Goal: Task Accomplishment & Management: Complete application form

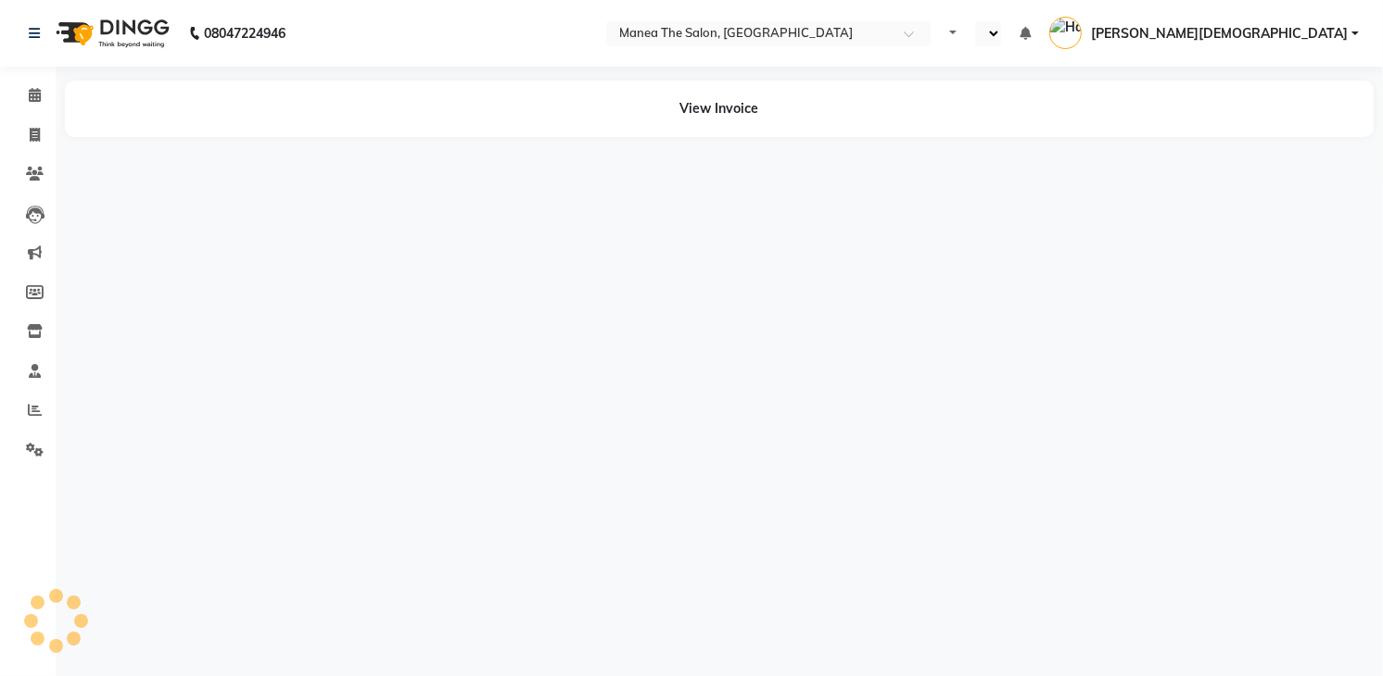
select select "en"
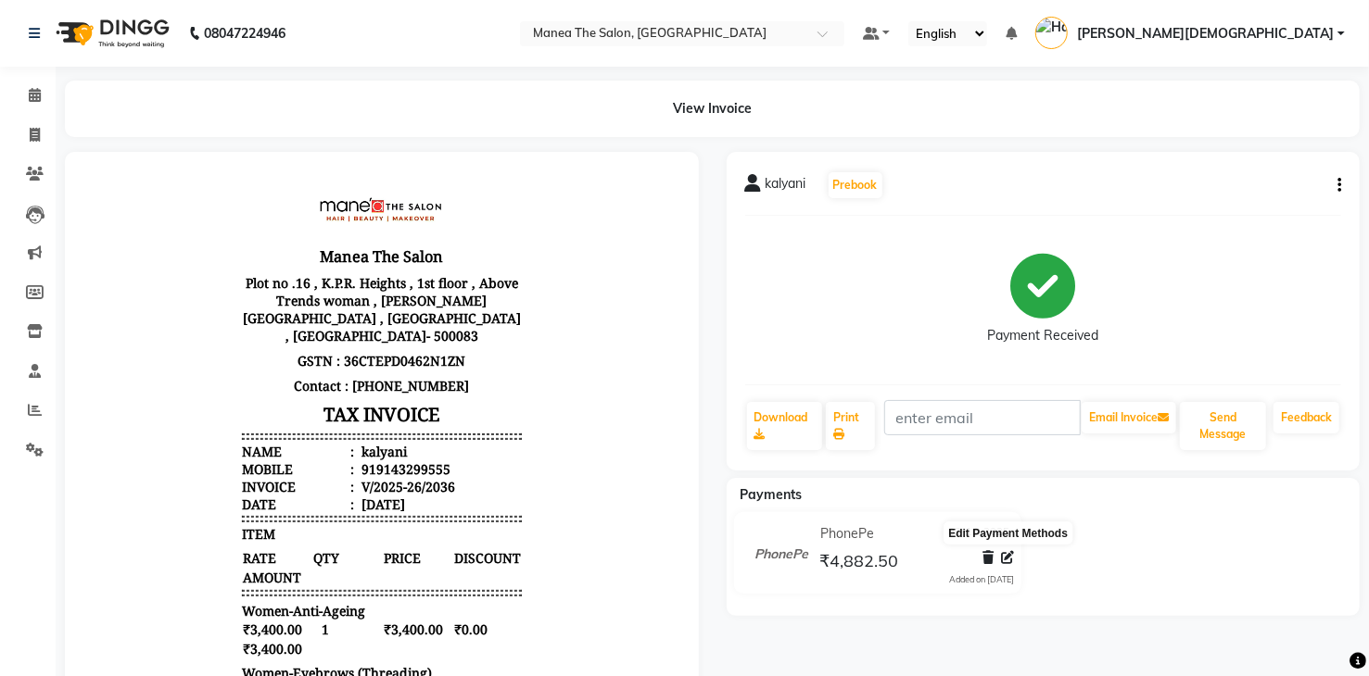
click at [1012, 562] on icon at bounding box center [1007, 557] width 13 height 13
select select "7"
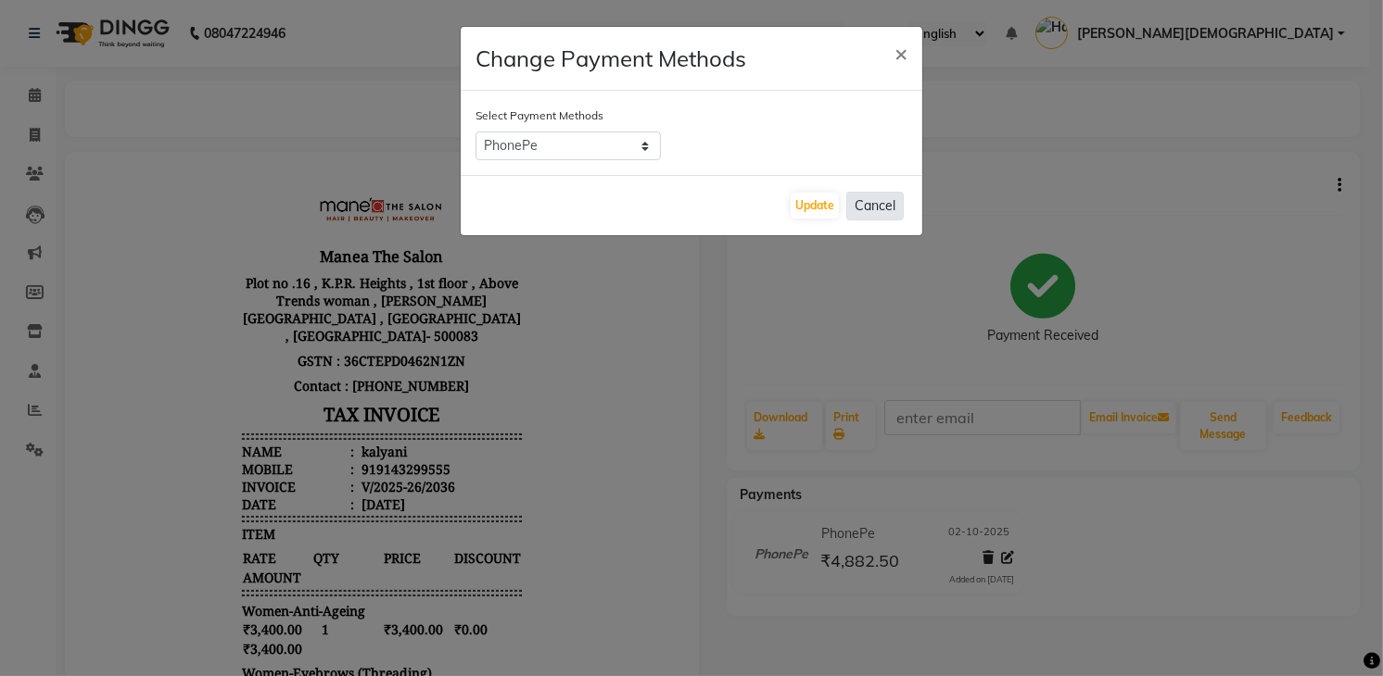
click at [879, 206] on button "Cancel" at bounding box center [874, 206] width 57 height 29
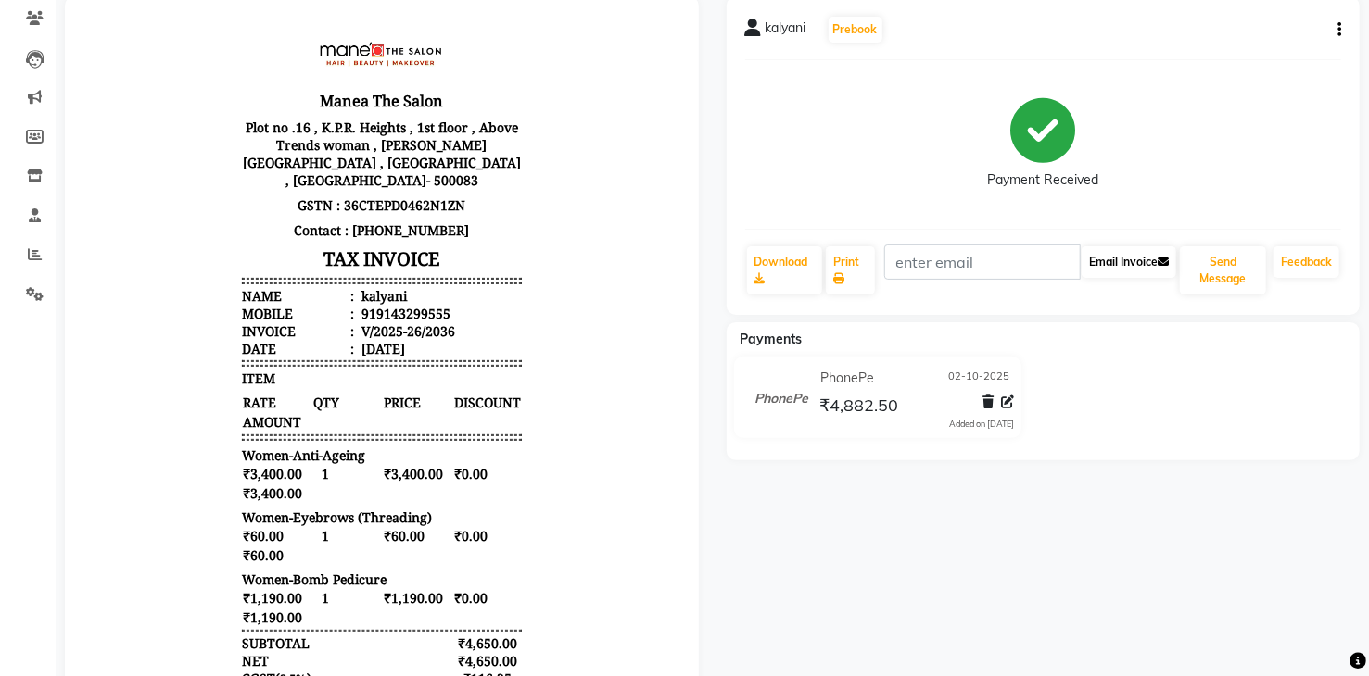
scroll to position [352, 0]
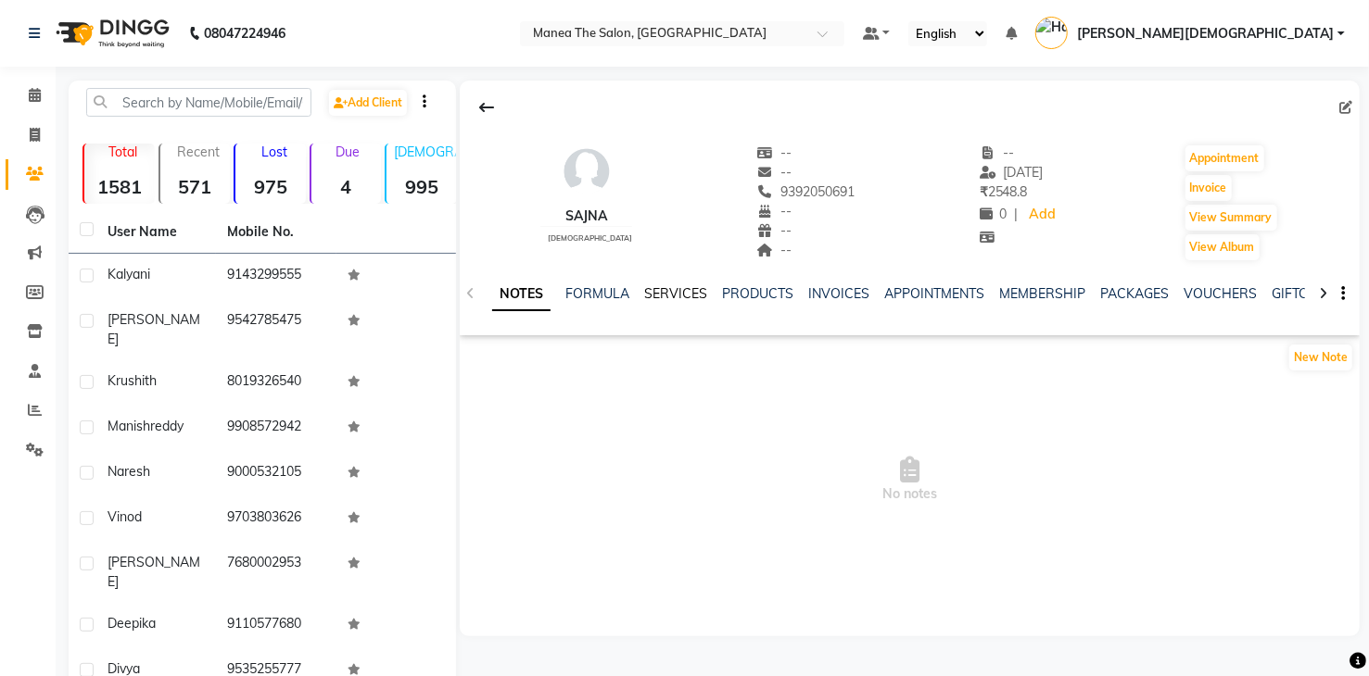
click at [701, 297] on link "SERVICES" at bounding box center [675, 293] width 63 height 17
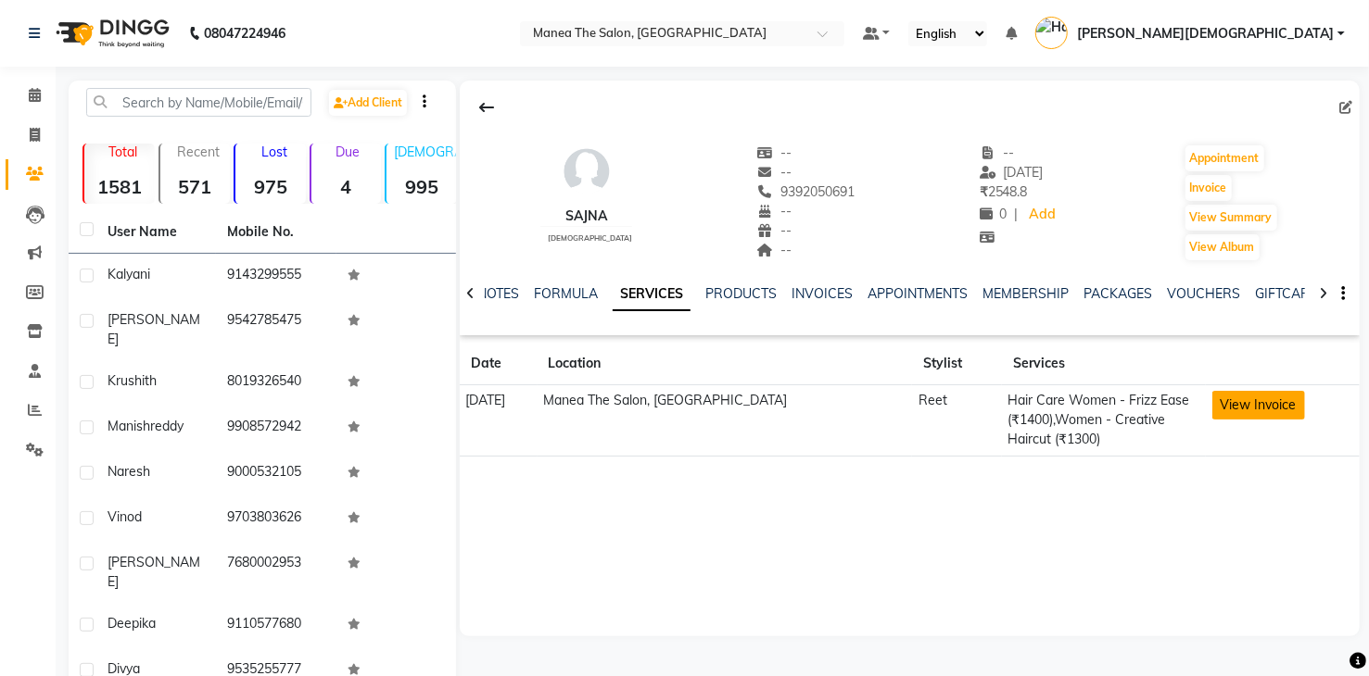
click at [1247, 404] on button "View Invoice" at bounding box center [1258, 405] width 93 height 29
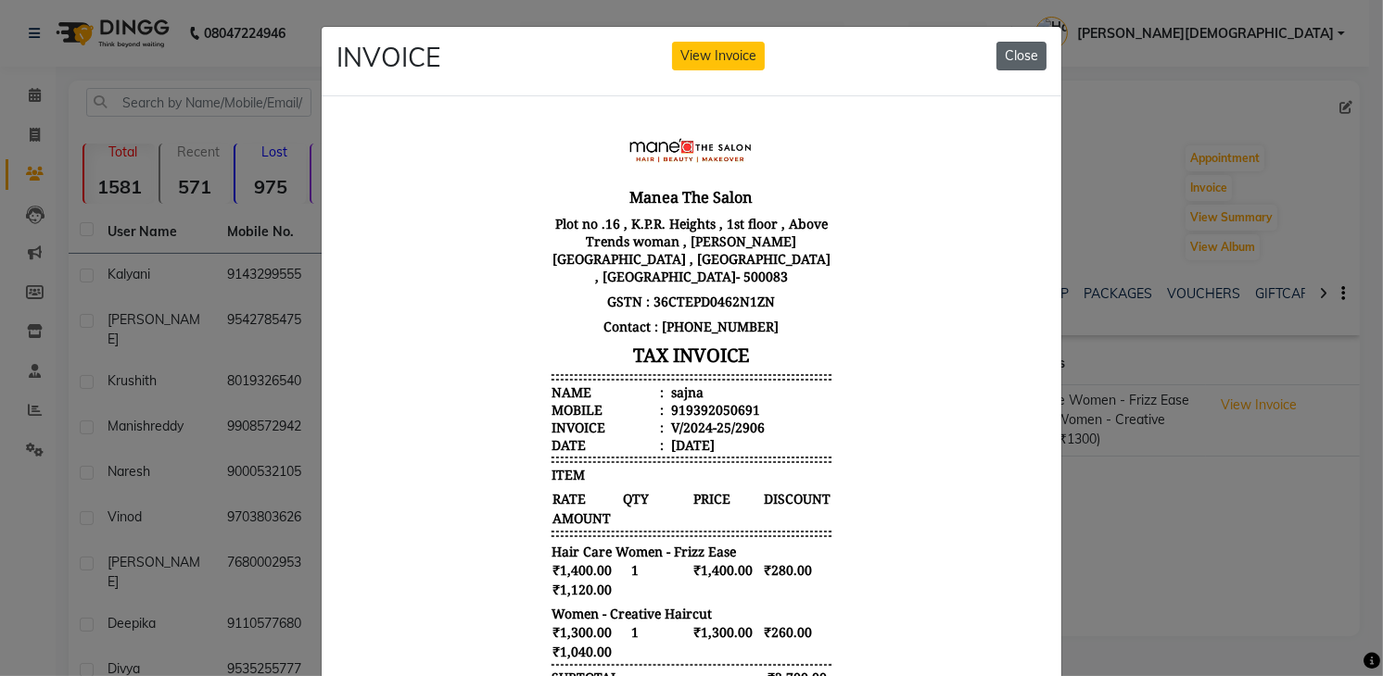
click at [1020, 57] on button "Close" at bounding box center [1021, 56] width 50 height 29
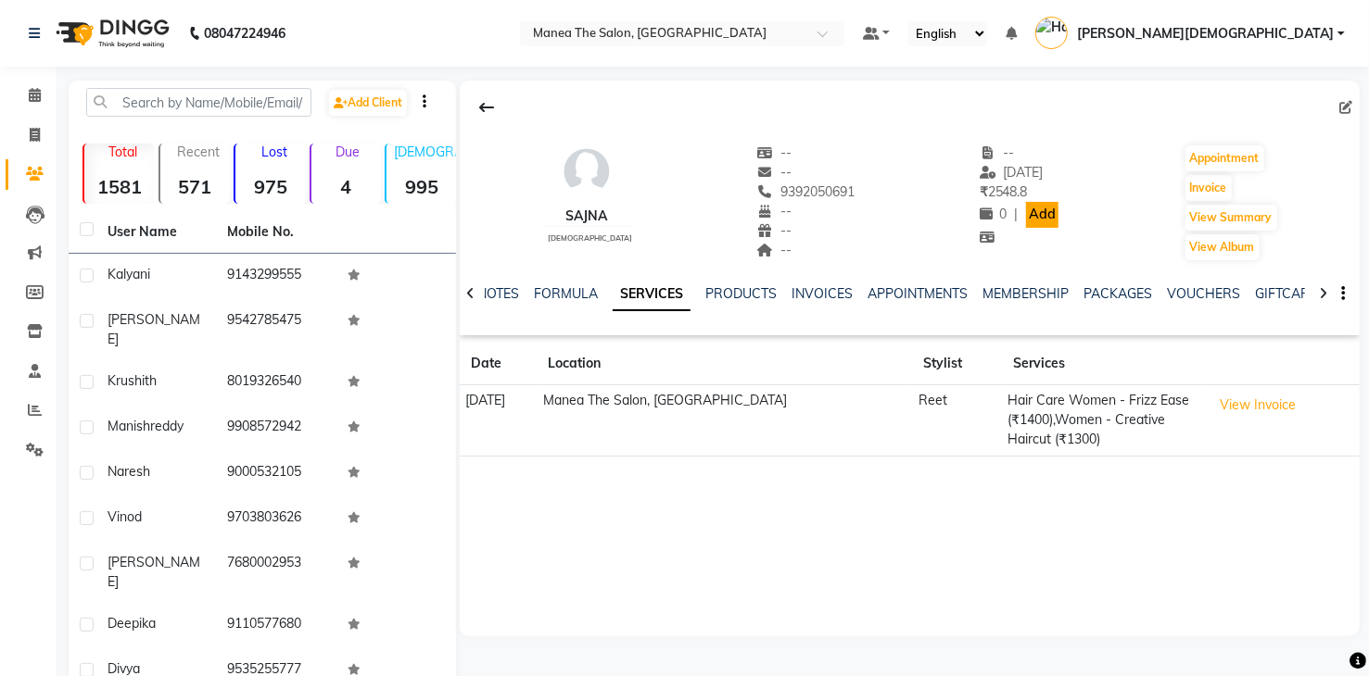
click at [1026, 216] on link "Add" at bounding box center [1042, 215] width 32 height 26
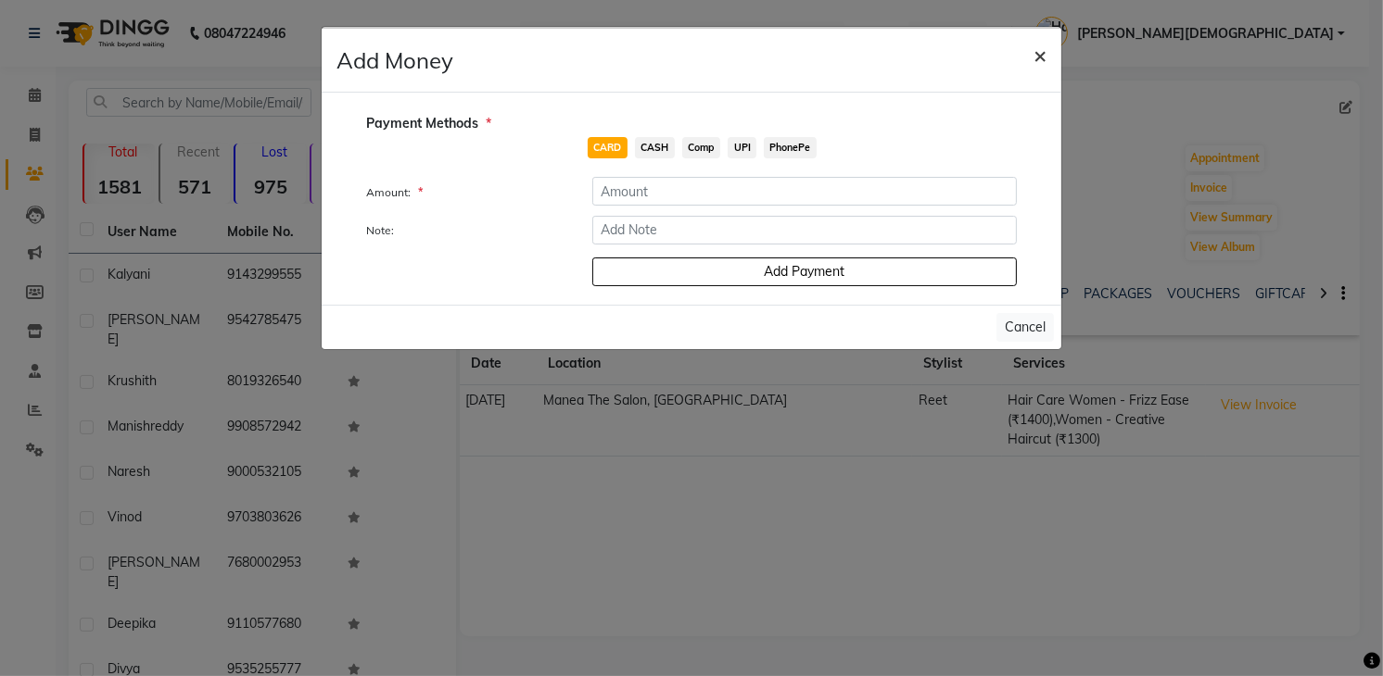
click at [1038, 57] on span "×" at bounding box center [1039, 55] width 13 height 28
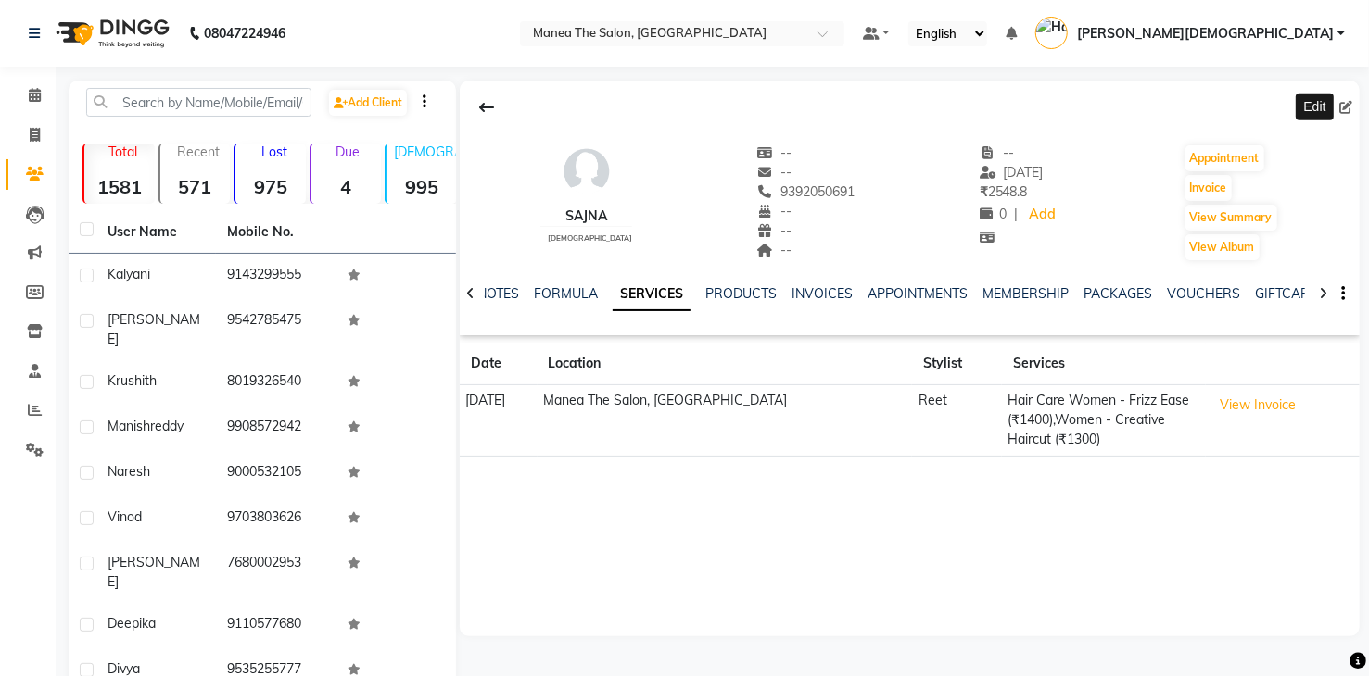
click at [1345, 110] on icon at bounding box center [1345, 107] width 13 height 13
select select "female"
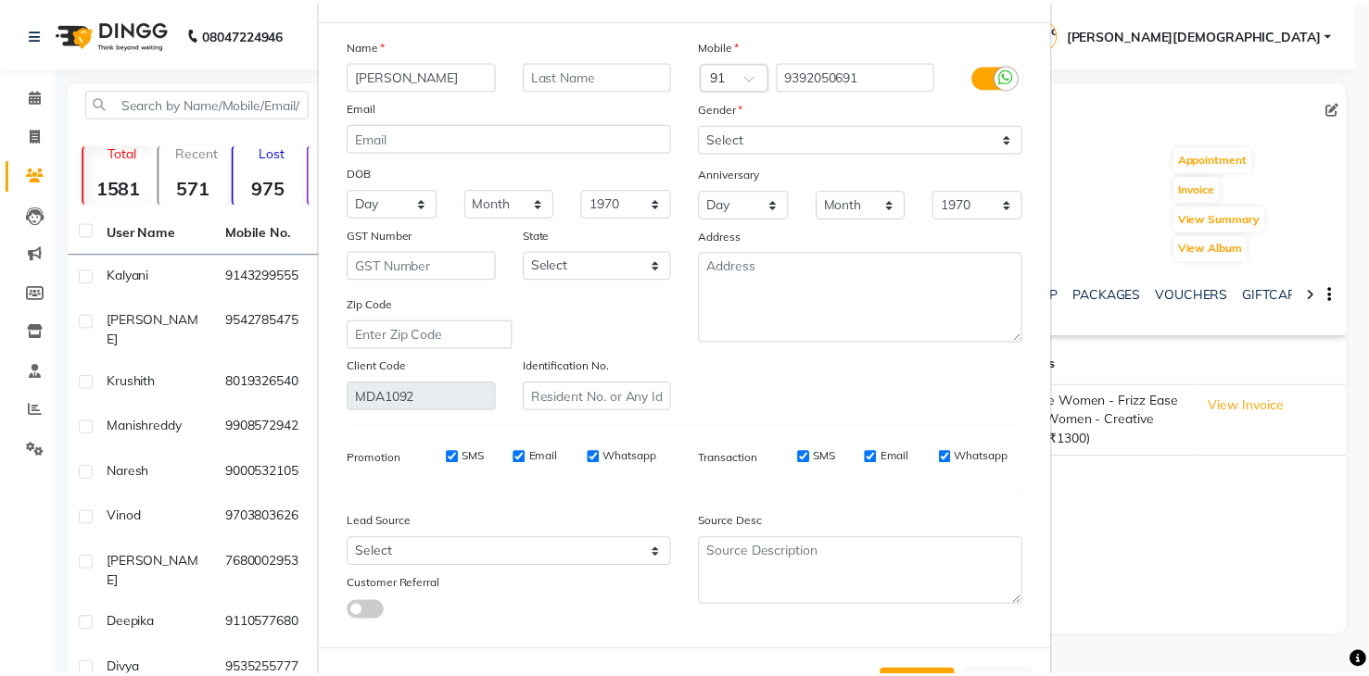
scroll to position [146, 0]
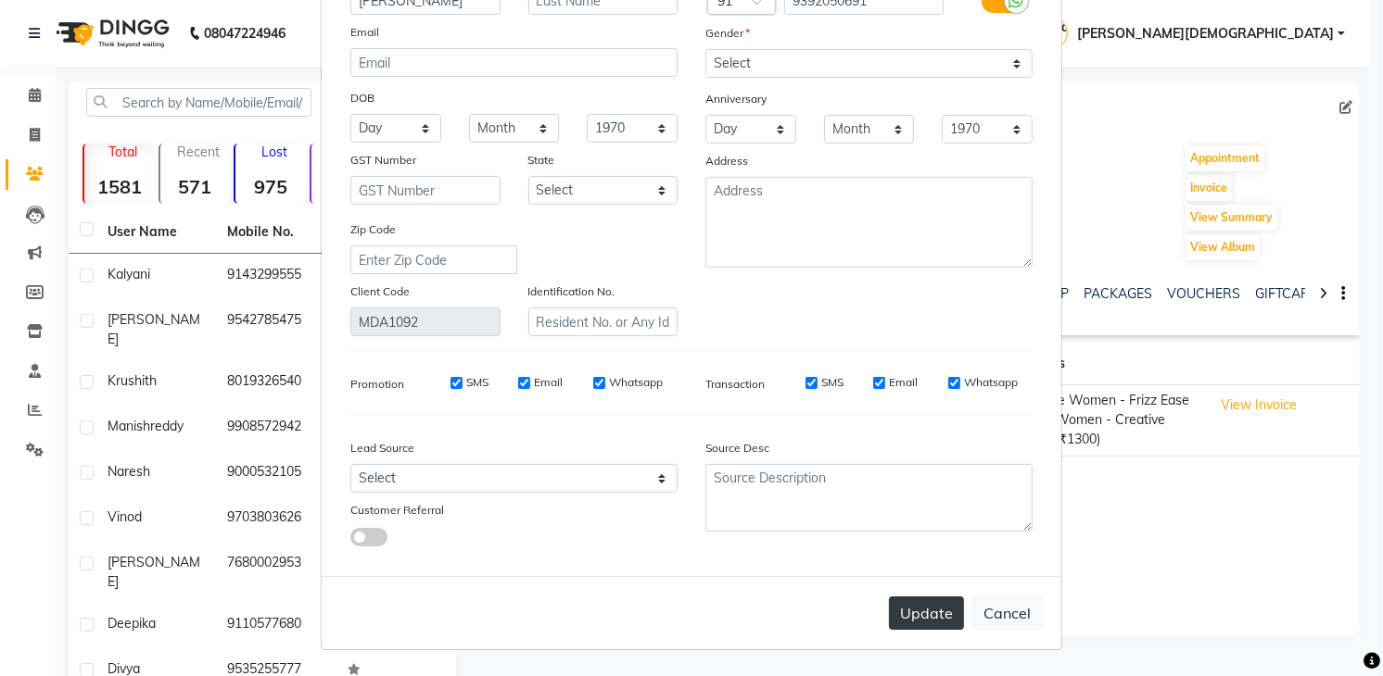
type input "sanjana"
click at [921, 619] on button "Update" at bounding box center [926, 613] width 75 height 33
select select
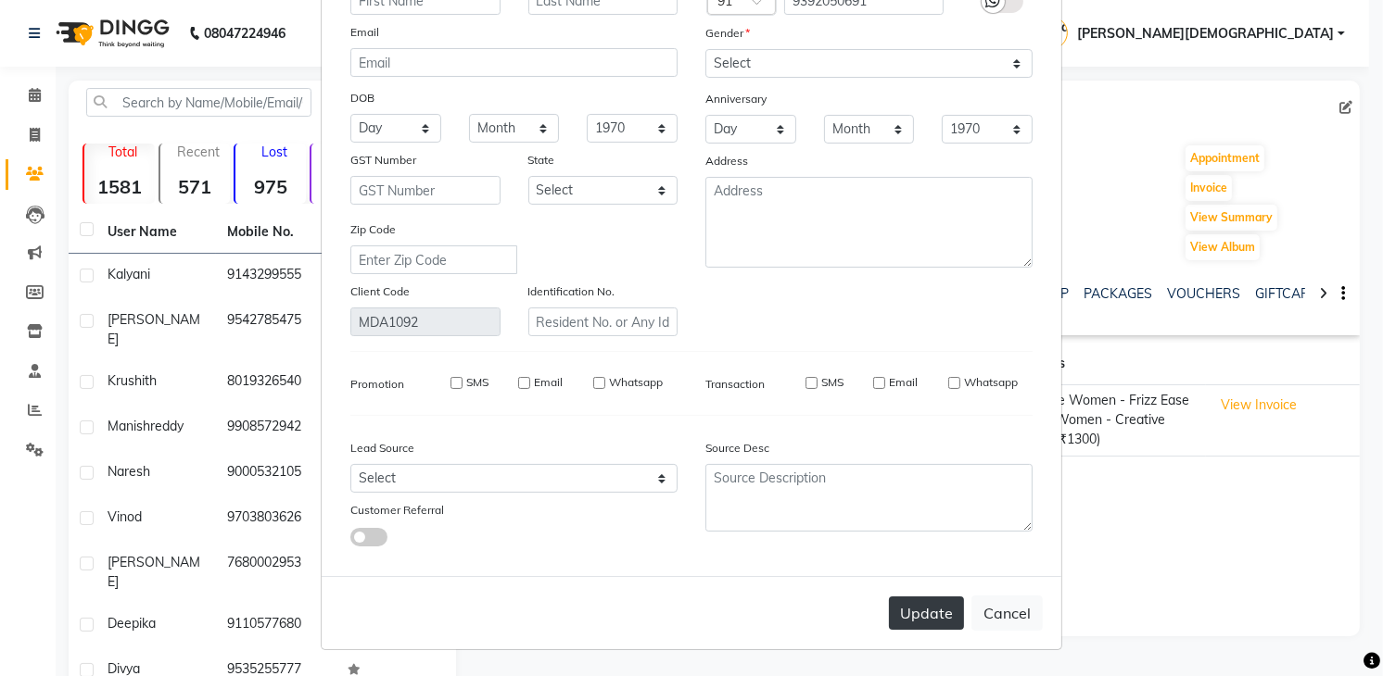
select select
checkbox input "false"
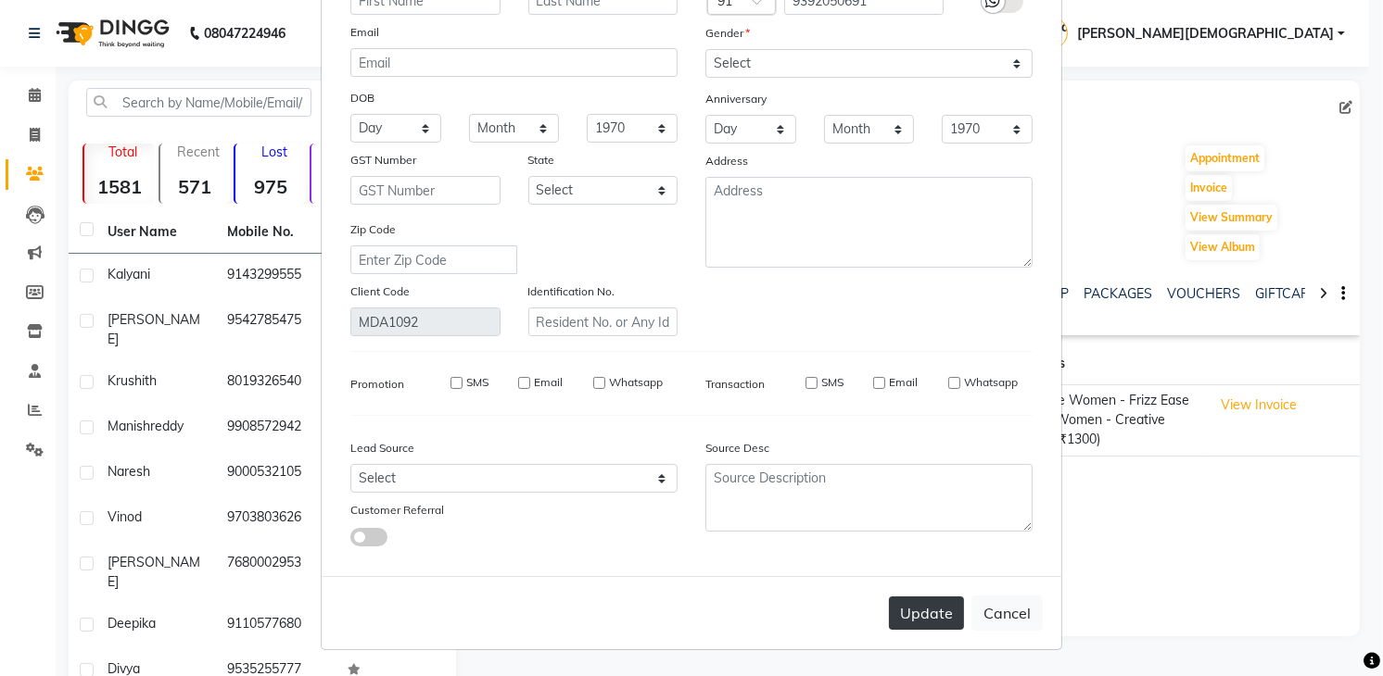
checkbox input "false"
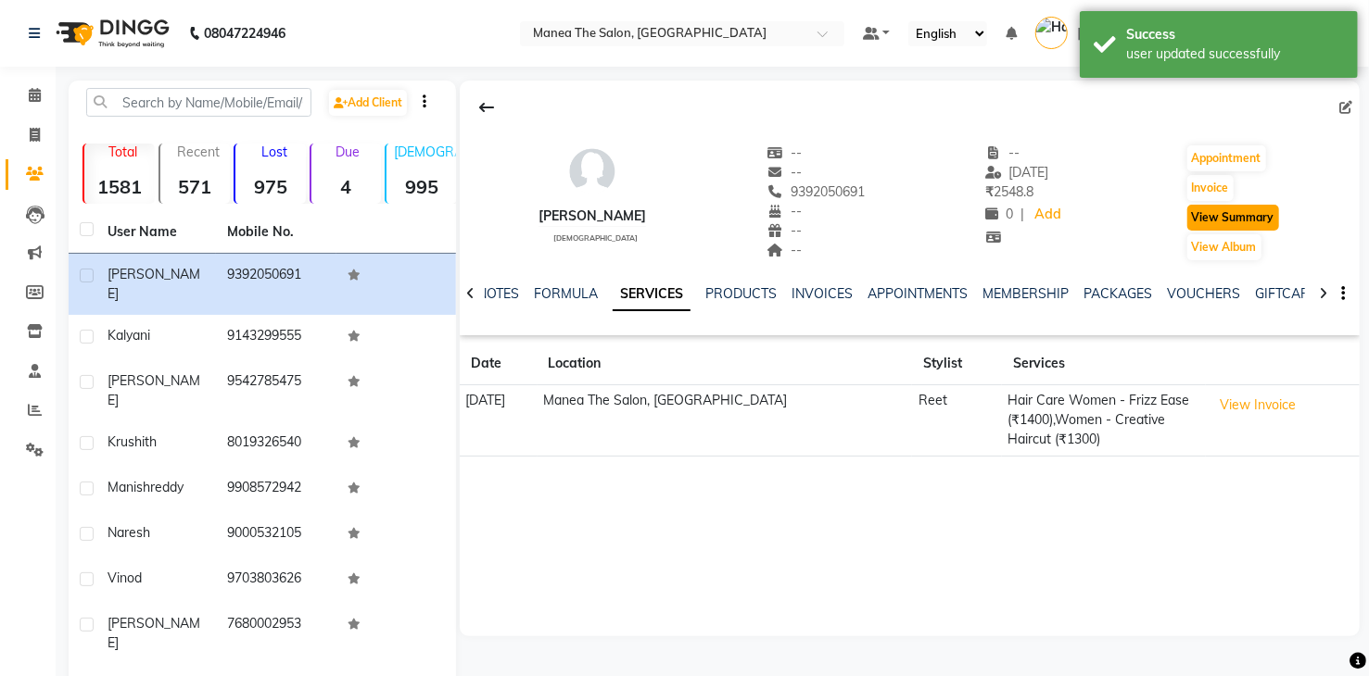
click at [1223, 209] on button "View Summary" at bounding box center [1233, 218] width 92 height 26
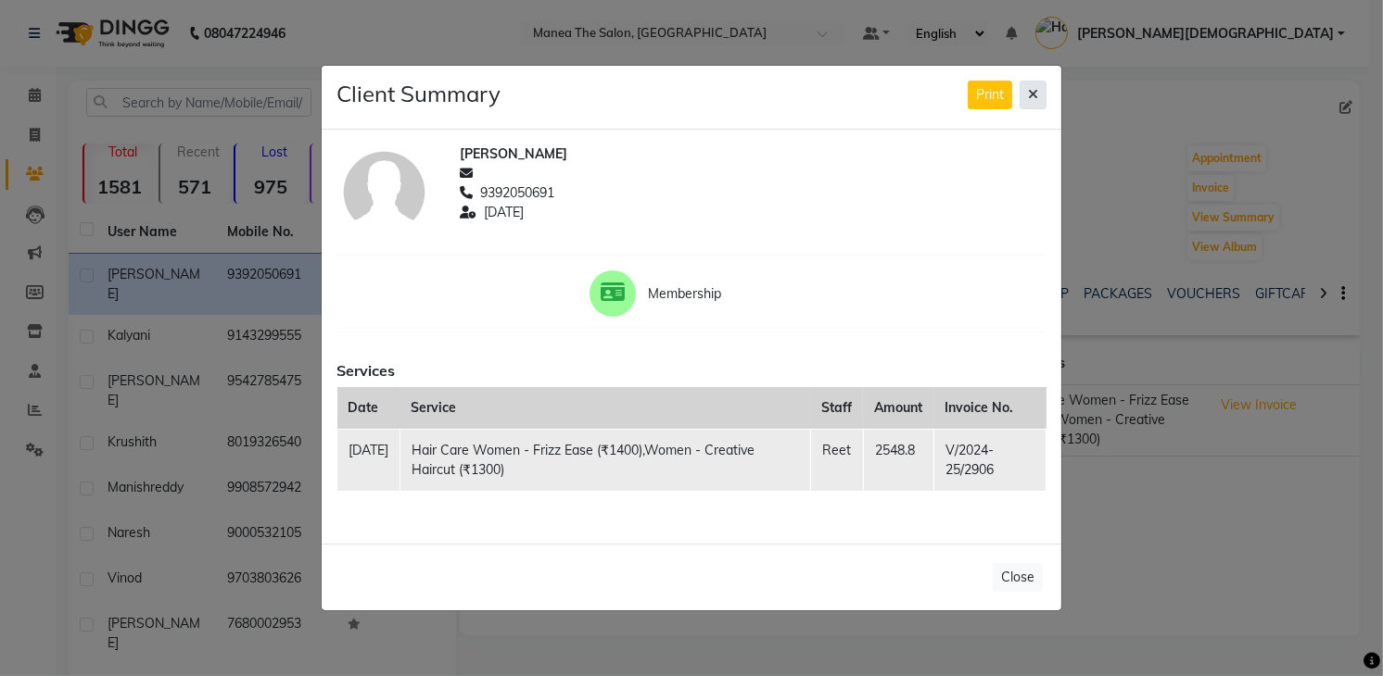
click at [1033, 92] on icon at bounding box center [1033, 94] width 10 height 13
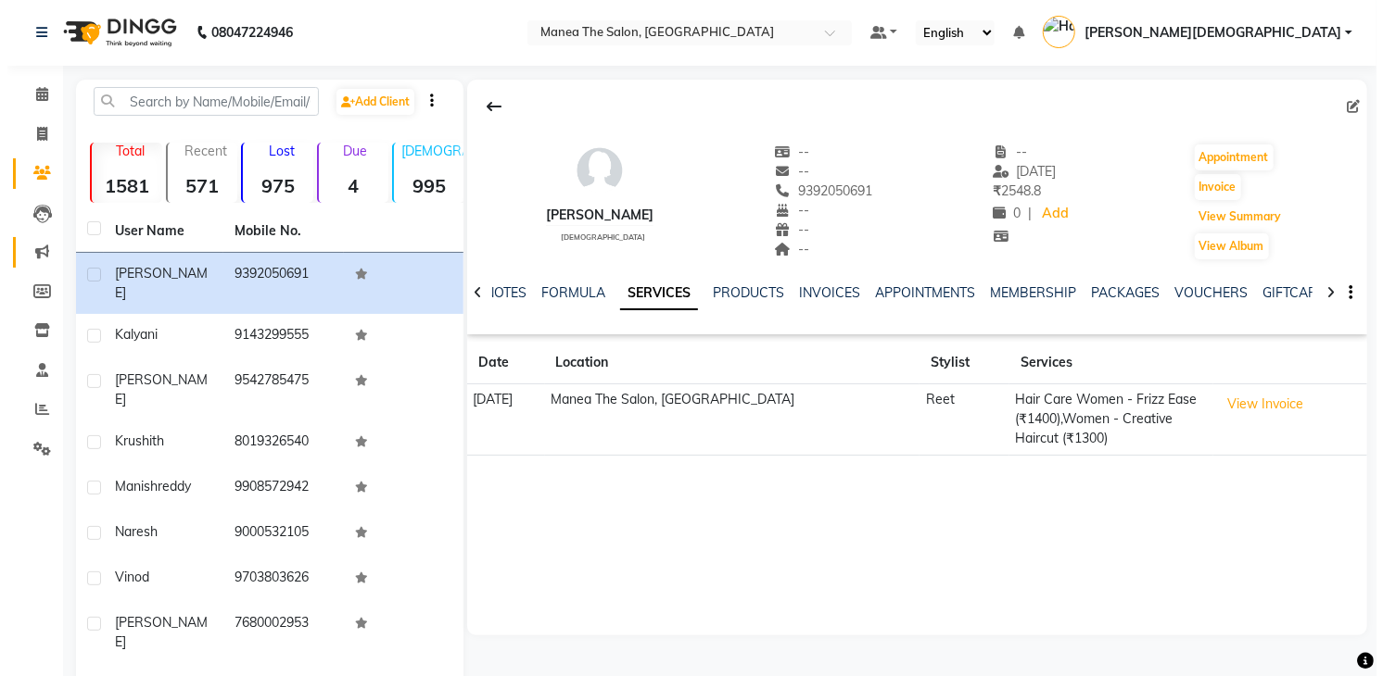
scroll to position [0, 0]
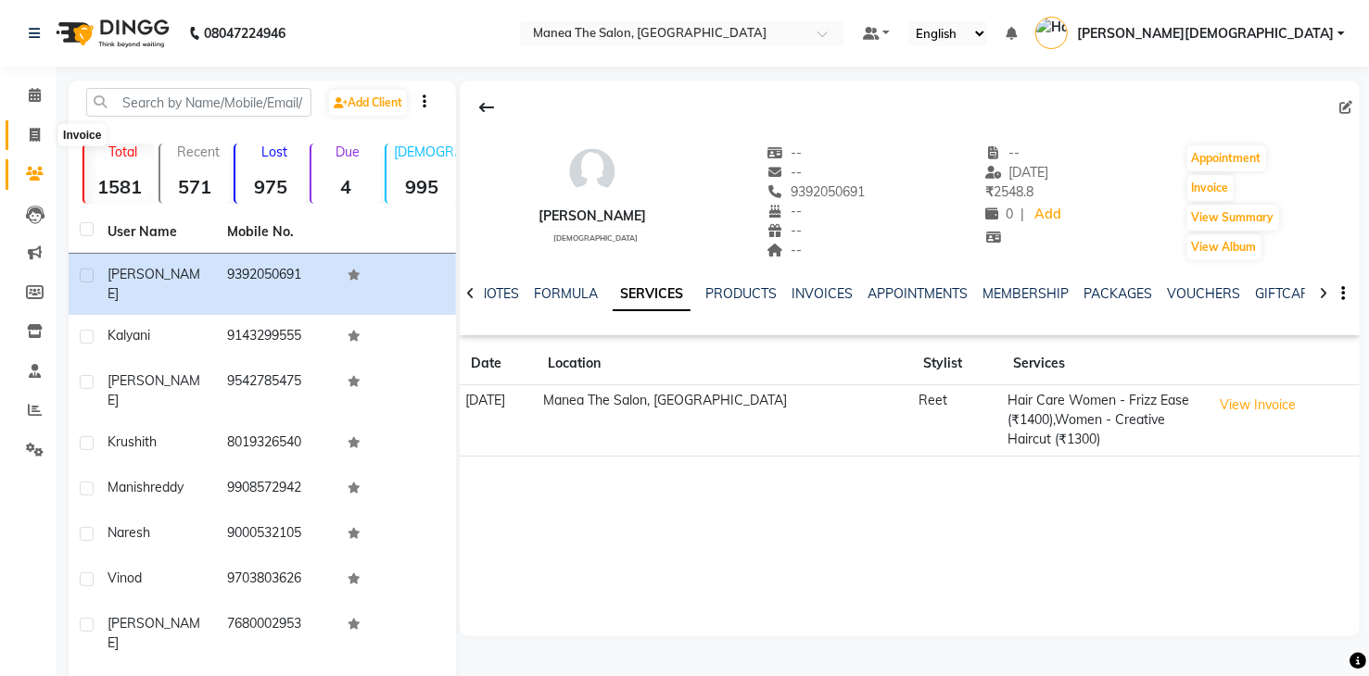
click at [33, 133] on icon at bounding box center [35, 135] width 10 height 14
select select "5481"
select select "service"
